Goal: Task Accomplishment & Management: Manage account settings

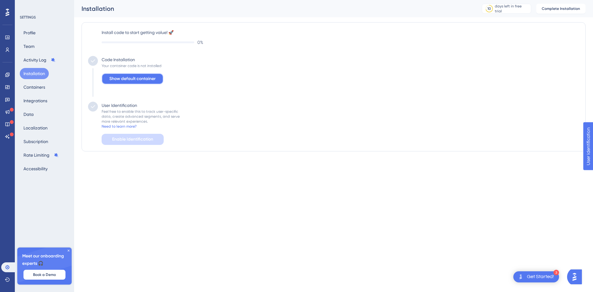
click at [157, 77] on button "Show default container" at bounding box center [133, 78] width 62 height 11
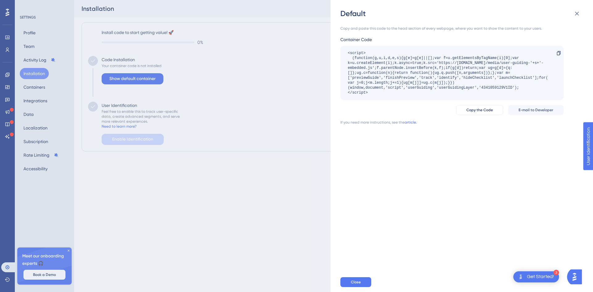
drag, startPoint x: 369, startPoint y: 93, endPoint x: 346, endPoint y: 56, distance: 43.4
click at [346, 56] on div "<script> (function(g,u,i,d,e,s){g[e]=g[e]||[];var f=u.getElementsByTagName(i)[0…" at bounding box center [452, 73] width 223 height 54
click at [377, 92] on div "<script> (function(g,u,i,d,e,s){g[e]=g[e]||[];var f=u.getElementsByTagName(i)[0…" at bounding box center [449, 73] width 202 height 44
drag, startPoint x: 372, startPoint y: 91, endPoint x: 348, endPoint y: 54, distance: 44.9
click at [348, 54] on div "<script> (function(g,u,i,d,e,s){g[e]=g[e]||[];var f=u.getElementsByTagName(i)[0…" at bounding box center [449, 73] width 202 height 44
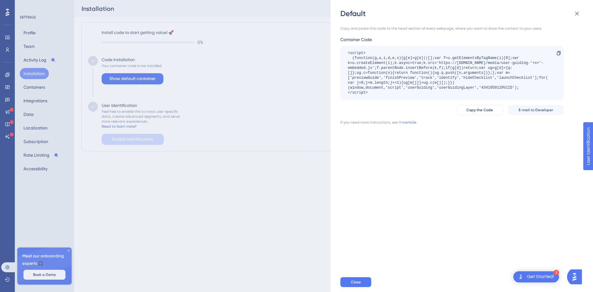
copy div "<script> (function(g,u,i,d,e,s){g[e]=g[e]||[];var f=u.getElementsByTagName(i)[0…"
click at [410, 169] on div "Copy and paste this code to the head section of every webpage, where you want t…" at bounding box center [465, 146] width 249 height 254
click at [359, 287] on button "Close" at bounding box center [356, 282] width 31 height 10
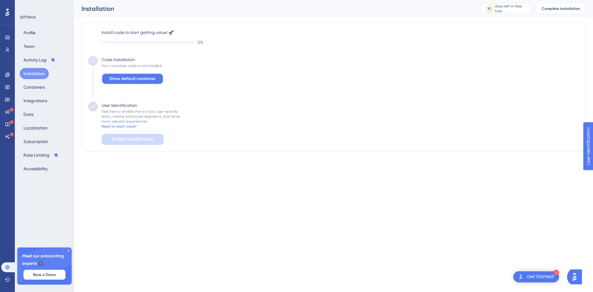
click at [130, 81] on span "Show default container" at bounding box center [132, 78] width 46 height 7
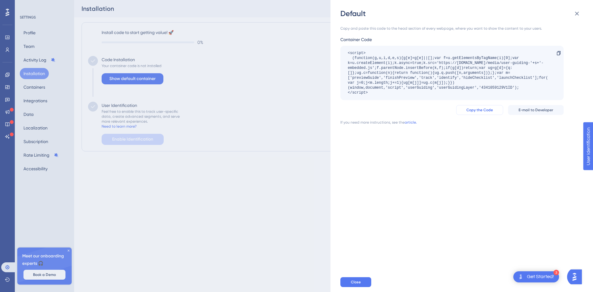
click at [487, 112] on button "Copy the Code" at bounding box center [479, 110] width 47 height 10
click at [353, 279] on button "Close" at bounding box center [356, 282] width 31 height 10
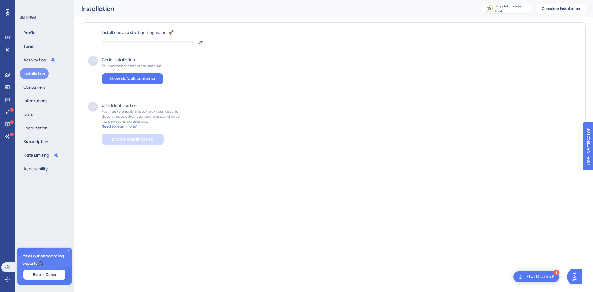
click at [141, 85] on div "Code Installation Your container code is not installed Show default container" at bounding box center [131, 79] width 66 height 46
click at [141, 78] on span "Show default container" at bounding box center [132, 78] width 46 height 7
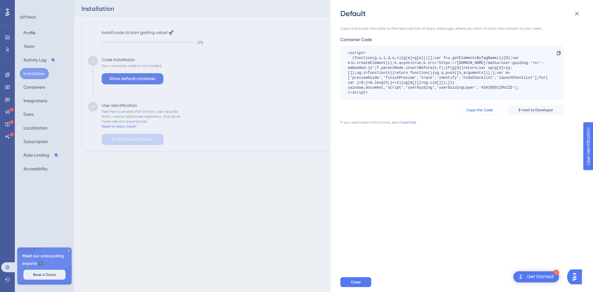
click at [474, 109] on span "Copy the Code" at bounding box center [480, 110] width 27 height 5
click at [545, 278] on div "Get Started!" at bounding box center [540, 276] width 27 height 7
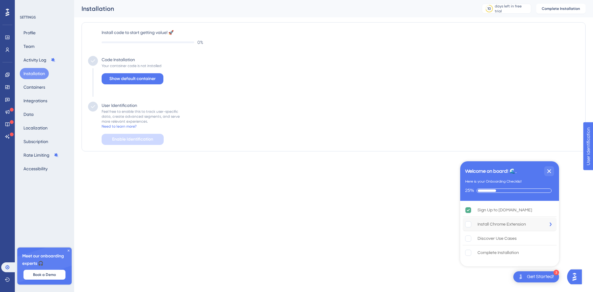
click at [473, 226] on div "Install Chrome Extension is incomplete." at bounding box center [471, 224] width 12 height 6
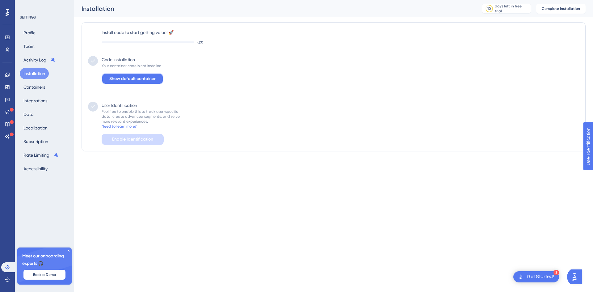
click at [124, 84] on button "Show default container" at bounding box center [133, 78] width 62 height 11
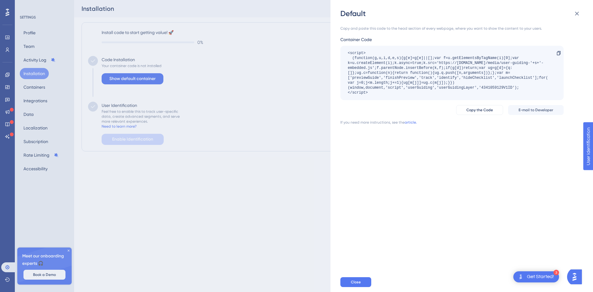
click at [272, 189] on div "Default Copy and paste this code to the head section of every webpage, where yo…" at bounding box center [296, 146] width 593 height 292
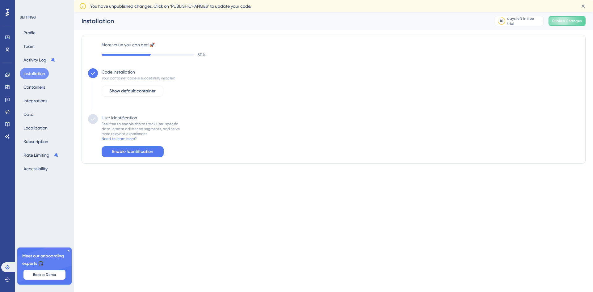
click at [343, 138] on div "User Identification Feel free to enable this to track user-specific data, creat…" at bounding box center [333, 135] width 491 height 43
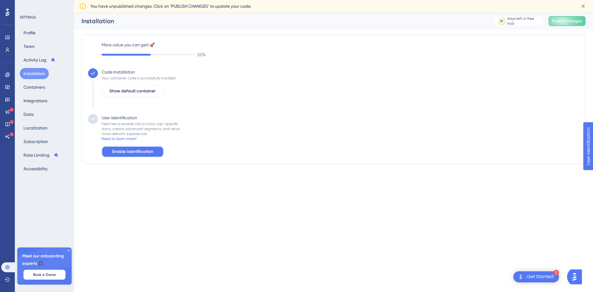
click at [150, 151] on span "Enable Identification" at bounding box center [132, 151] width 41 height 7
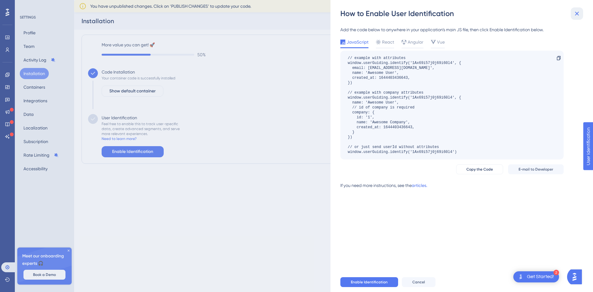
click at [579, 12] on icon at bounding box center [577, 14] width 4 height 4
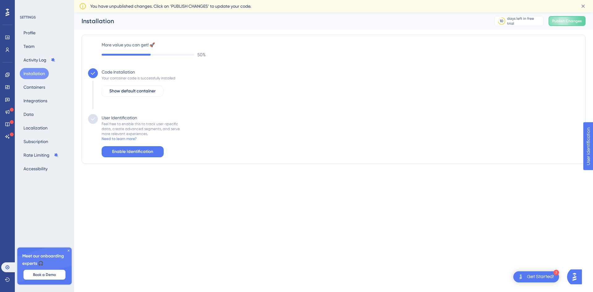
click at [552, 61] on div "More value you can get! 🚀 50 % Code Installation Your container code is success…" at bounding box center [333, 99] width 491 height 116
click at [554, 24] on button "Publish Changes" at bounding box center [567, 21] width 37 height 10
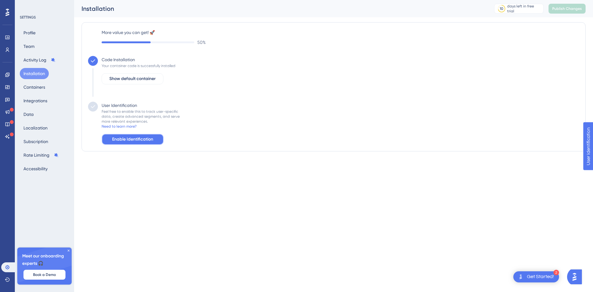
click at [155, 140] on button "Enable Identification" at bounding box center [133, 139] width 62 height 11
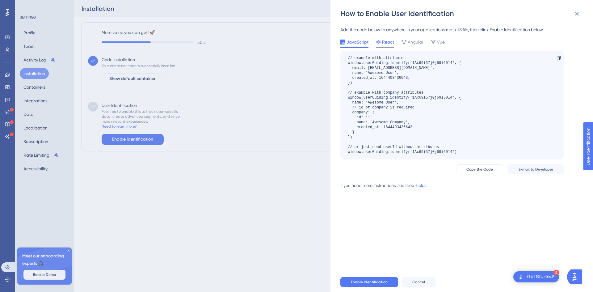
click at [388, 40] on span "React" at bounding box center [388, 41] width 12 height 7
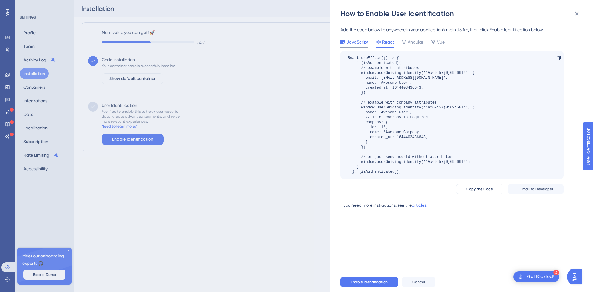
click at [356, 42] on span "JavaScript" at bounding box center [358, 41] width 22 height 7
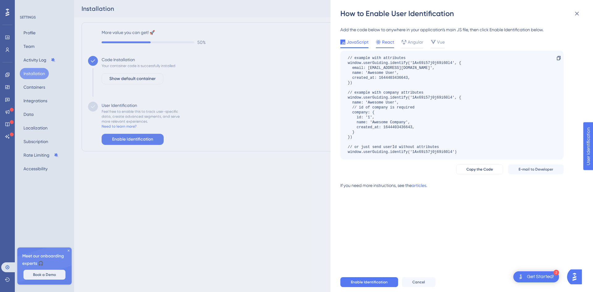
click at [388, 46] on div "React" at bounding box center [385, 43] width 18 height 10
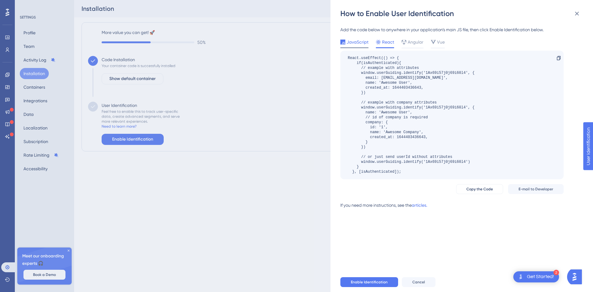
click at [353, 39] on span "JavaScript" at bounding box center [358, 41] width 22 height 7
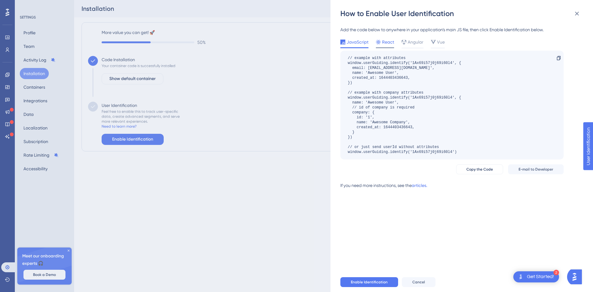
click at [382, 43] on span "React" at bounding box center [388, 41] width 12 height 7
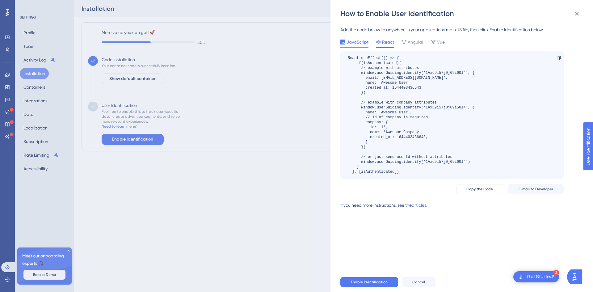
click at [361, 40] on span "JavaScript" at bounding box center [358, 41] width 22 height 7
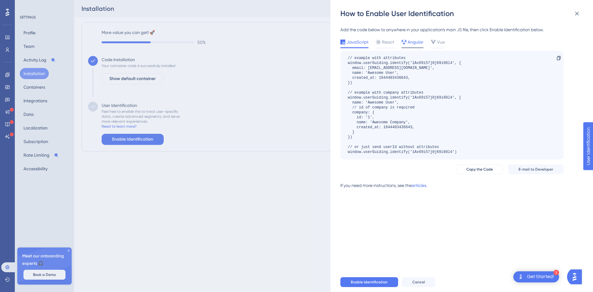
click at [408, 41] on span "Angular" at bounding box center [416, 41] width 16 height 7
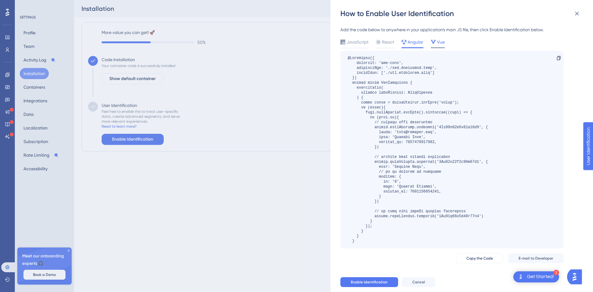
click at [434, 40] on icon at bounding box center [433, 42] width 5 height 5
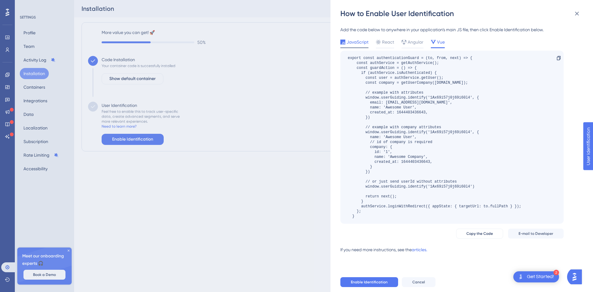
click at [354, 44] on span "JavaScript" at bounding box center [358, 41] width 22 height 7
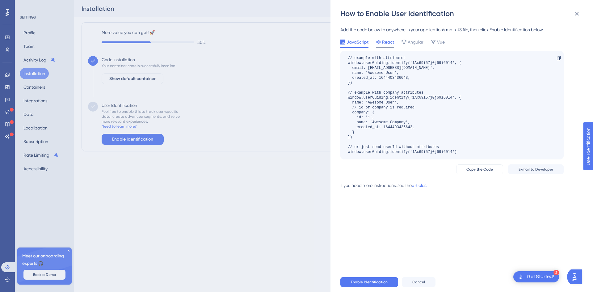
click at [381, 42] on icon at bounding box center [378, 42] width 5 height 5
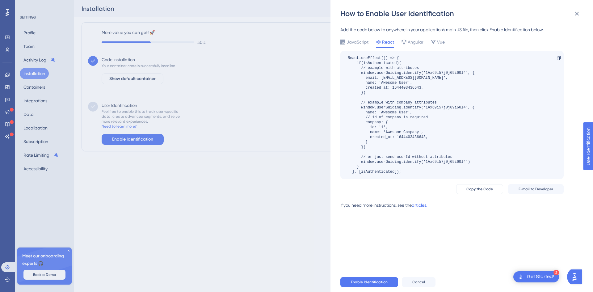
click at [422, 206] on link "articles." at bounding box center [419, 207] width 15 height 12
drag, startPoint x: 361, startPoint y: 72, endPoint x: 422, endPoint y: 75, distance: 61.2
click at [422, 75] on div "React.useEffect(() => { if(isAuthenticated){ // example with attributes window.…" at bounding box center [411, 115] width 127 height 119
copy div "window.userGuiding.identify"
click at [357, 41] on span "JavaScript" at bounding box center [358, 41] width 22 height 7
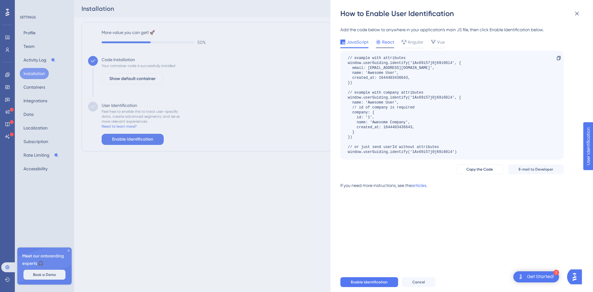
click at [378, 43] on icon at bounding box center [378, 42] width 5 height 5
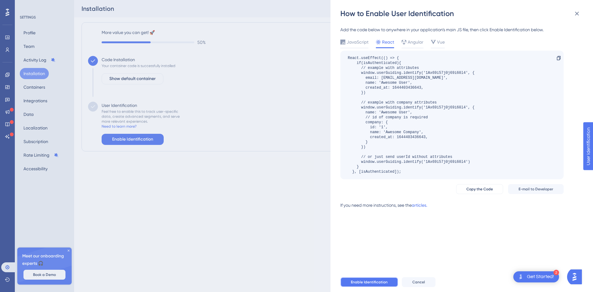
click at [377, 281] on span "Enable Identification" at bounding box center [369, 282] width 37 height 5
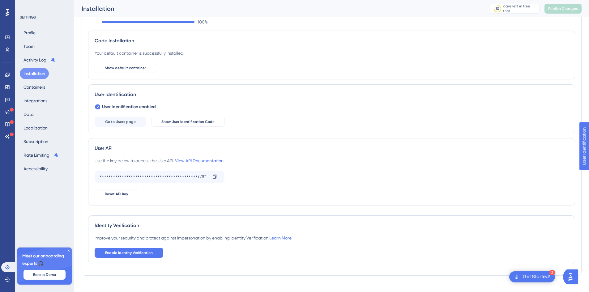
scroll to position [25, 0]
click at [182, 121] on span "Show User Identification Code" at bounding box center [187, 122] width 53 height 5
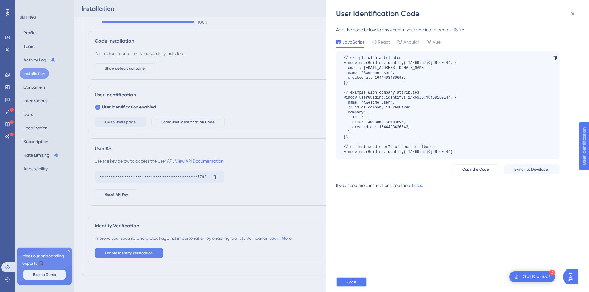
click at [350, 278] on button "Got it" at bounding box center [351, 282] width 31 height 10
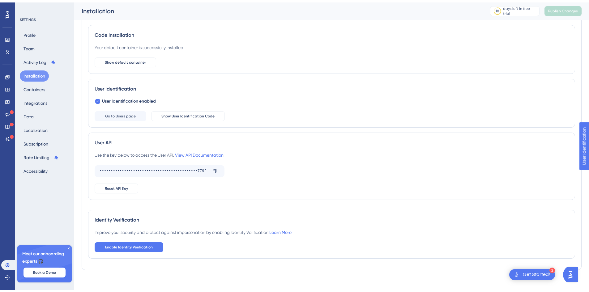
scroll to position [34, 0]
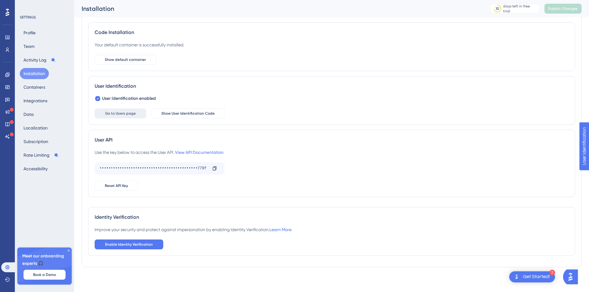
click at [120, 113] on span "Go to Users page" at bounding box center [120, 113] width 31 height 5
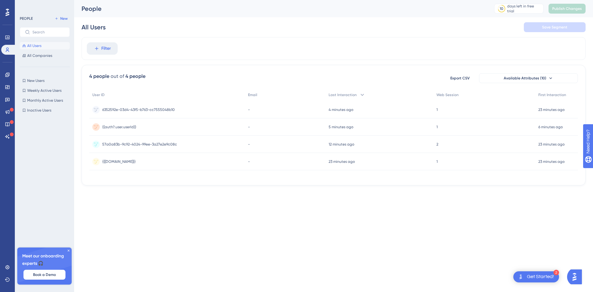
click at [316, 0] on html "2 Get Started! Performance Users Engagement Widgets Feedback Product Updates Kn…" at bounding box center [296, 0] width 593 height 0
click at [281, 0] on html "2 Get Started! Performance Users Engagement Widgets Feedback Product Updates Kn…" at bounding box center [296, 0] width 593 height 0
drag, startPoint x: 534, startPoint y: 59, endPoint x: 536, endPoint y: 71, distance: 12.5
click at [534, 59] on div "Filter" at bounding box center [334, 48] width 504 height 23
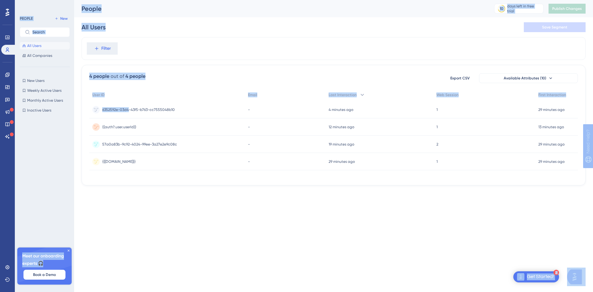
drag, startPoint x: 119, startPoint y: 225, endPoint x: 129, endPoint y: 114, distance: 111.3
click at [129, 0] on html "2 Get Started! Performance Users Engagement Widgets Feedback Product Updates Kn…" at bounding box center [296, 0] width 593 height 0
click at [203, 49] on div "Filter" at bounding box center [334, 48] width 504 height 23
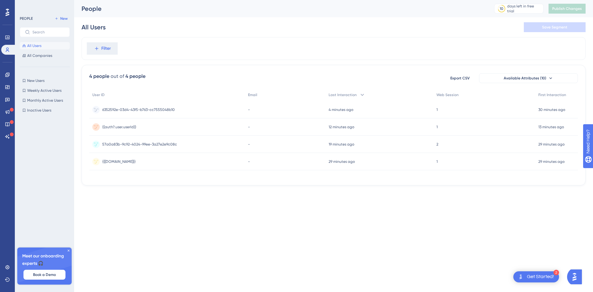
drag, startPoint x: 162, startPoint y: 109, endPoint x: 155, endPoint y: 107, distance: 7.4
click at [155, 107] on span "6352592e-03d4-43f5-b763-cc7555048b10" at bounding box center [138, 109] width 73 height 5
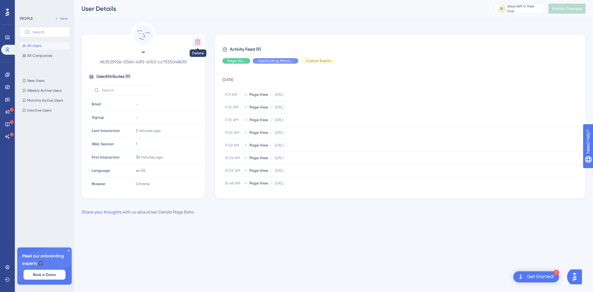
click at [197, 40] on icon at bounding box center [197, 42] width 5 height 5
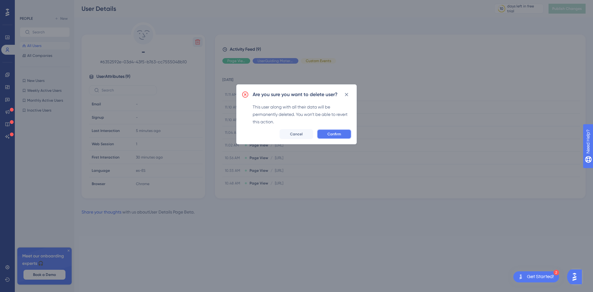
click at [328, 138] on button "Confirm" at bounding box center [334, 134] width 35 height 10
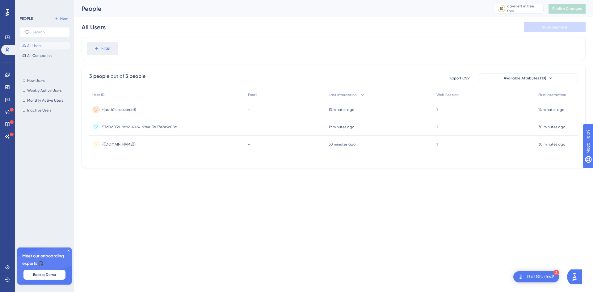
click at [137, 108] on div "{{auth?.user.userId}} {{auth?.user.userId}}" at bounding box center [167, 109] width 156 height 17
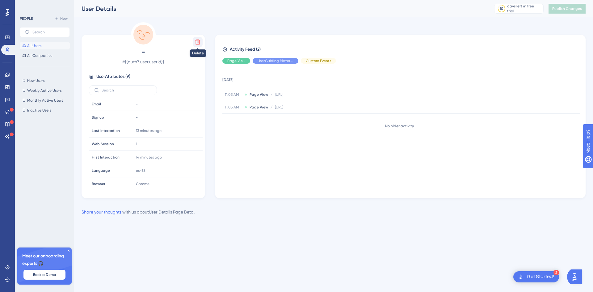
click at [201, 40] on icon at bounding box center [198, 42] width 6 height 6
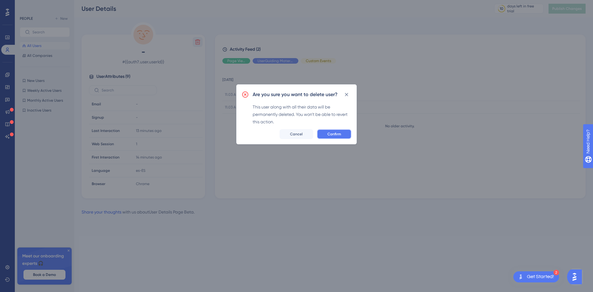
click at [329, 138] on button "Confirm" at bounding box center [334, 134] width 35 height 10
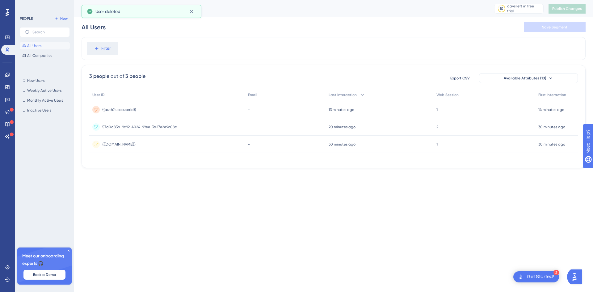
click at [111, 145] on span "{{user.id}}" at bounding box center [118, 144] width 33 height 5
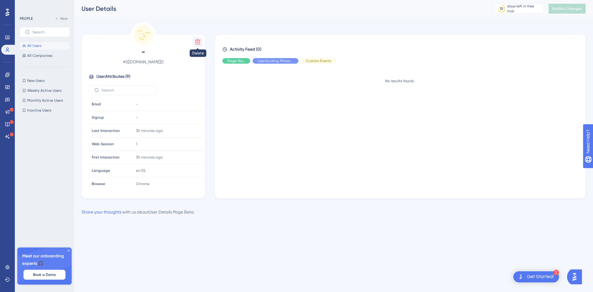
click at [197, 40] on icon at bounding box center [197, 42] width 5 height 5
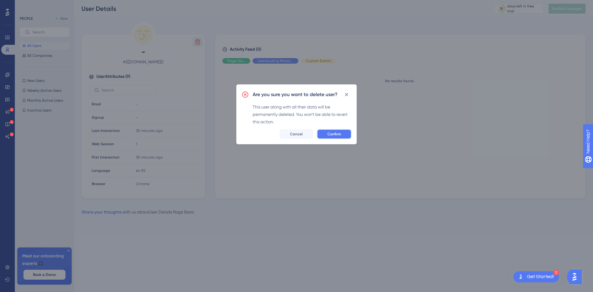
click at [342, 135] on button "Confirm" at bounding box center [334, 134] width 35 height 10
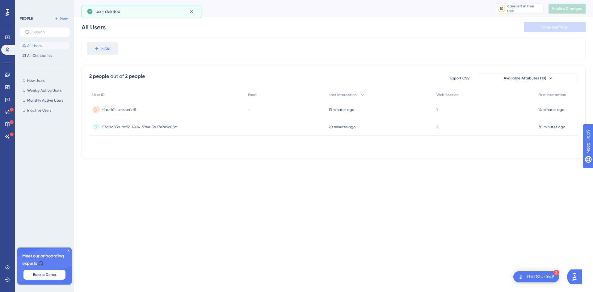
click at [128, 109] on span "{{auth?.user.userId}}" at bounding box center [119, 109] width 34 height 5
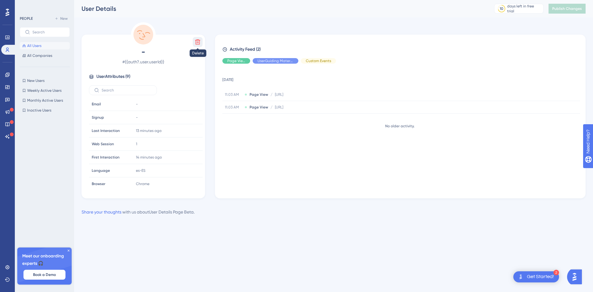
click at [201, 44] on button at bounding box center [198, 42] width 10 height 10
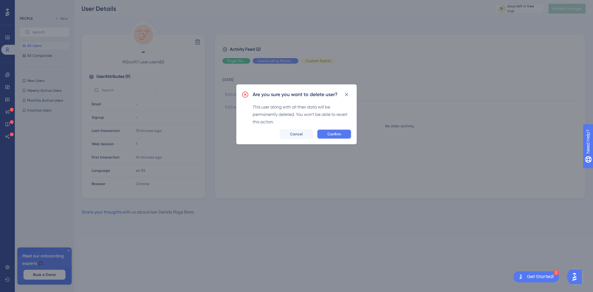
click at [327, 137] on button "Confirm" at bounding box center [334, 134] width 35 height 10
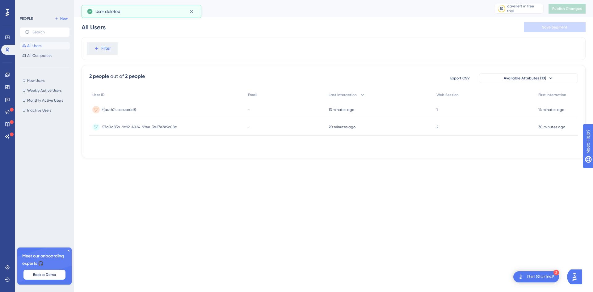
click at [209, 167] on div "Performance Users Engagement Widgets Feedback Product Updates Knowledge Base AI…" at bounding box center [333, 84] width 519 height 168
click at [108, 111] on span "{{auth?.user.userId}}" at bounding box center [119, 109] width 34 height 5
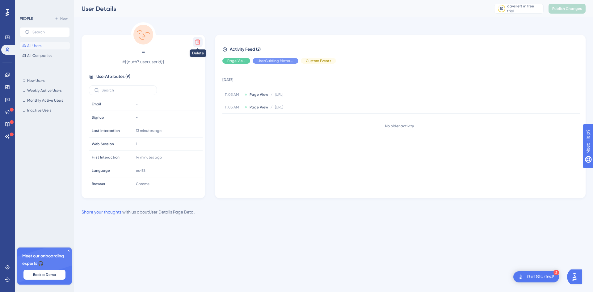
click at [202, 44] on button at bounding box center [198, 42] width 10 height 10
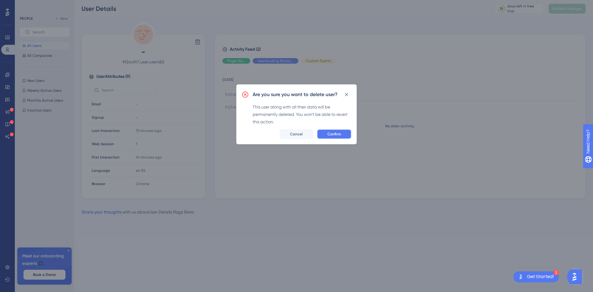
click at [335, 132] on span "Confirm" at bounding box center [335, 134] width 14 height 5
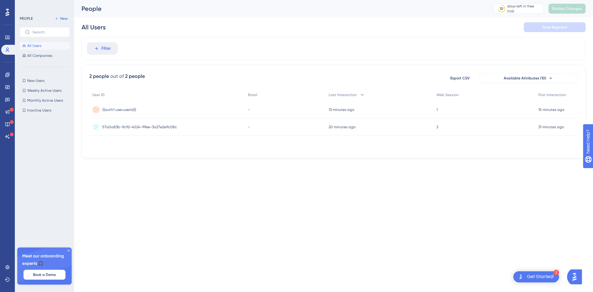
click at [289, 109] on div "-" at bounding box center [285, 109] width 80 height 17
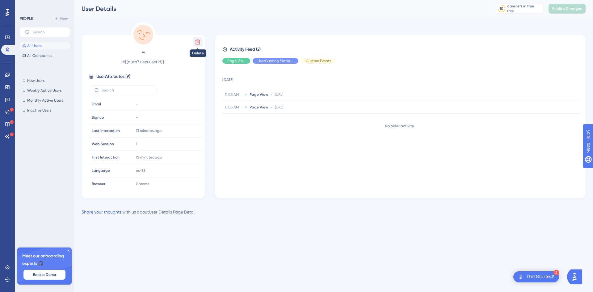
click at [197, 44] on icon at bounding box center [197, 42] width 5 height 5
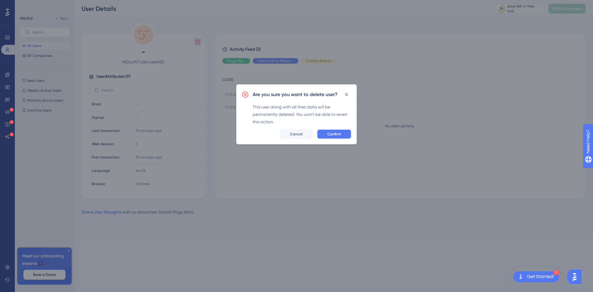
click at [333, 139] on button "Confirm" at bounding box center [334, 134] width 35 height 10
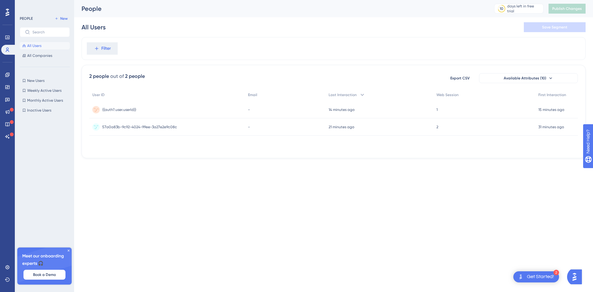
click at [118, 115] on div "{{auth?.user.userId}} {{auth?.user.userId}}" at bounding box center [119, 109] width 34 height 17
click at [105, 172] on div "Performance Users Engagement Widgets Feedback Product Updates Knowledge Base AI…" at bounding box center [296, 89] width 593 height 178
click at [337, 110] on time "4 minutes ago" at bounding box center [341, 110] width 25 height 4
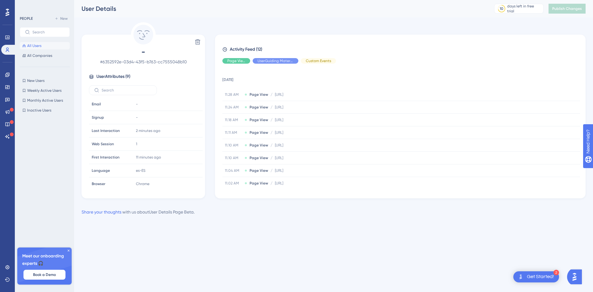
click at [104, 24] on div "Delete - # 6352592e-03d4-43f5-b763-cc7555048b10 User Attributes ( 9 ) Email Ema…" at bounding box center [144, 110] width 124 height 176
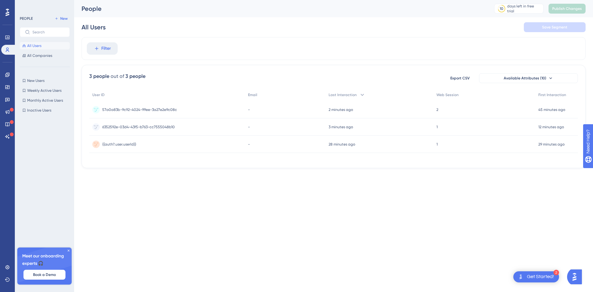
click at [352, 58] on div "Filter" at bounding box center [334, 48] width 504 height 23
click at [340, 110] on time "about a minute ago" at bounding box center [346, 110] width 35 height 4
click at [142, 123] on div "6352592e-03d4-43f5-b763-cc7555048b10 6352592e-03d4-43f5-b763-cc7555048b10" at bounding box center [138, 126] width 73 height 17
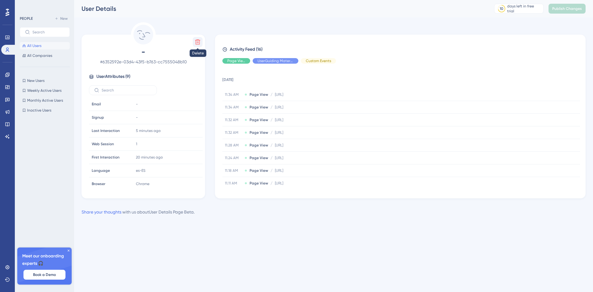
click at [202, 44] on button at bounding box center [198, 42] width 10 height 10
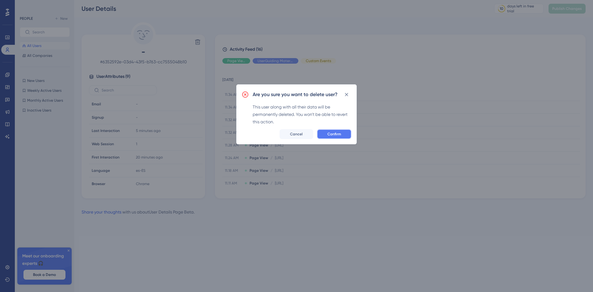
click at [324, 133] on button "Confirm" at bounding box center [334, 134] width 35 height 10
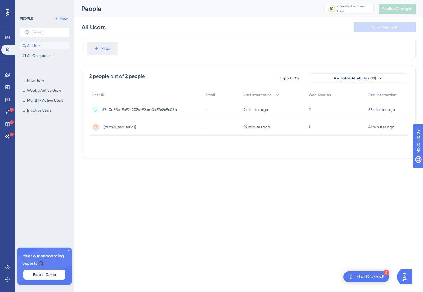
click at [109, 113] on div "57a0a83b-9c92-4024-99ee-3a27e2e9c08c 57a0a83b-9c92-4024-99ee-3a27e2e9c08c" at bounding box center [139, 109] width 75 height 17
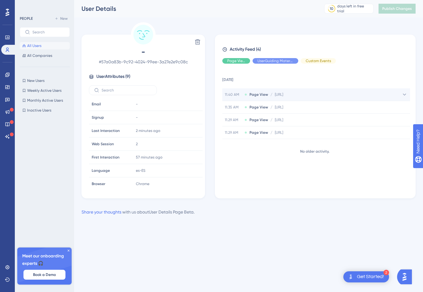
click at [234, 95] on span "11.40 AM" at bounding box center [233, 94] width 17 height 5
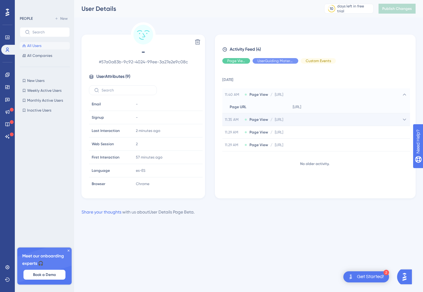
click at [250, 116] on div "11.35 AM Page View / [URL] [URL]" at bounding box center [316, 119] width 188 height 12
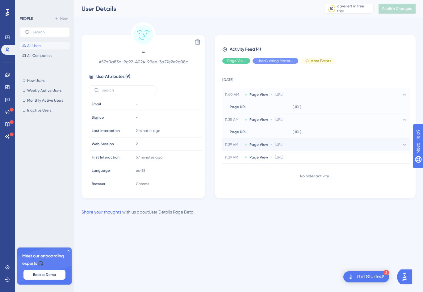
click at [246, 150] on div "11.29 AM Page View / [URL] [URL]" at bounding box center [316, 144] width 188 height 12
